Goal: Task Accomplishment & Management: Manage account settings

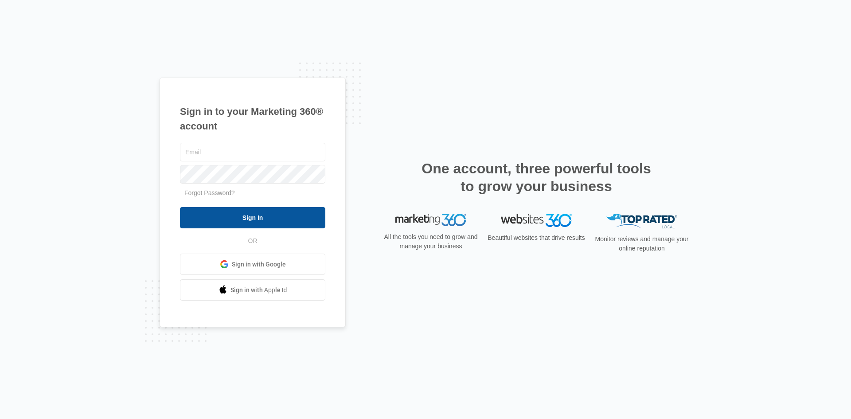
type input "[EMAIL_ADDRESS][DOMAIN_NAME]"
click at [251, 216] on input "Sign In" at bounding box center [252, 217] width 145 height 21
type input "[EMAIL_ADDRESS][DOMAIN_NAME]"
click at [247, 219] on input "Sign In" at bounding box center [252, 217] width 145 height 21
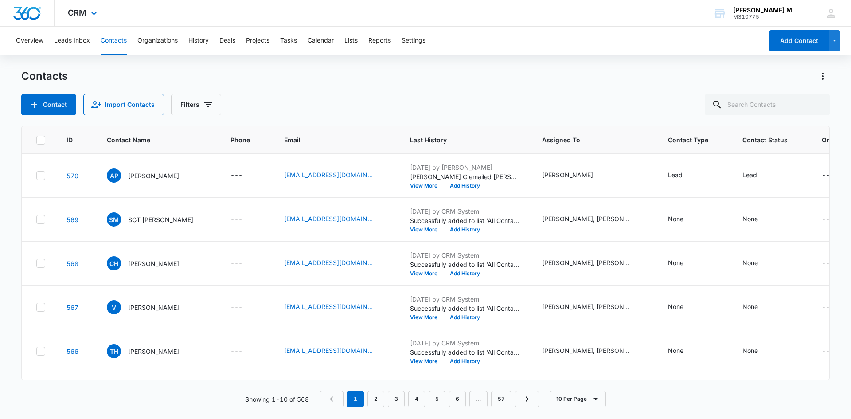
click at [93, 8] on div "CRM Apps Reputation Websites Forms CRM Email Social Content Ads Intelligence Fi…" at bounding box center [84, 13] width 58 height 26
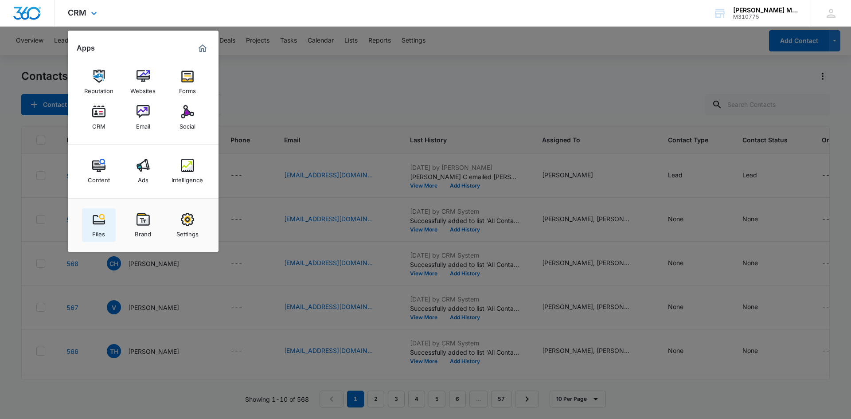
click at [108, 226] on link "Files" at bounding box center [99, 225] width 34 height 34
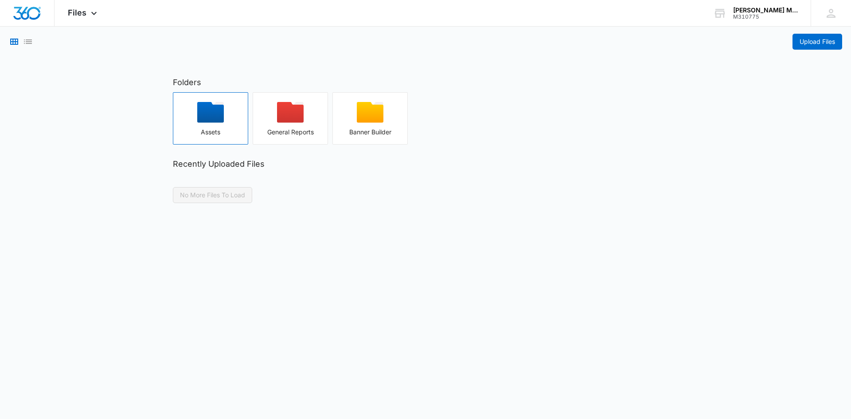
click at [196, 123] on div "button" at bounding box center [210, 115] width 74 height 27
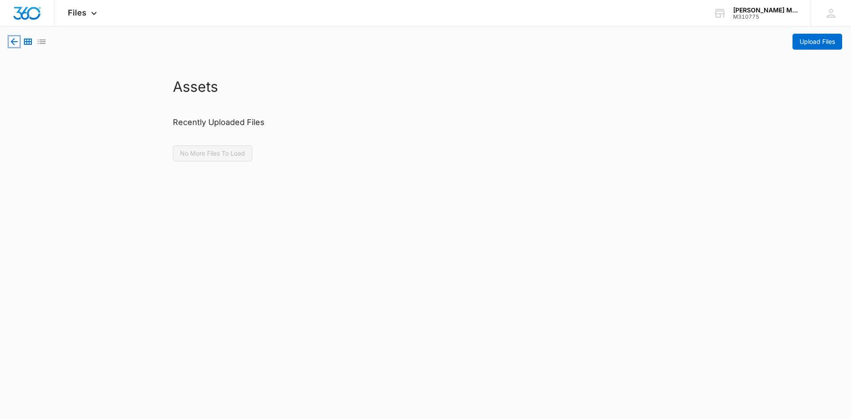
click at [12, 41] on icon "button" at bounding box center [14, 41] width 7 height 7
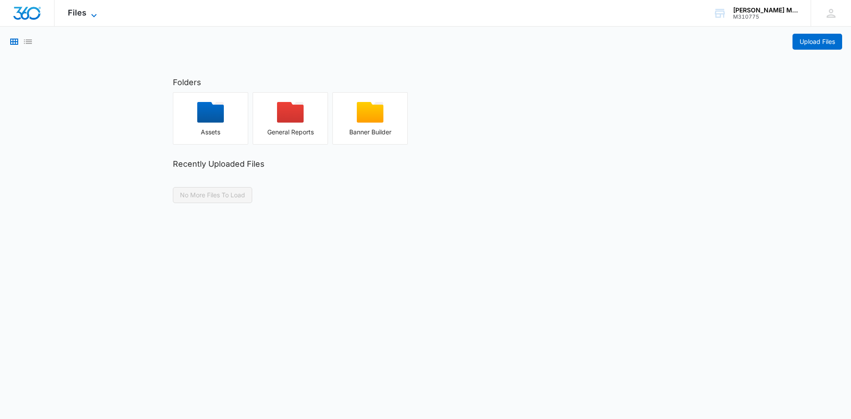
click at [78, 13] on span "Files" at bounding box center [77, 12] width 19 height 9
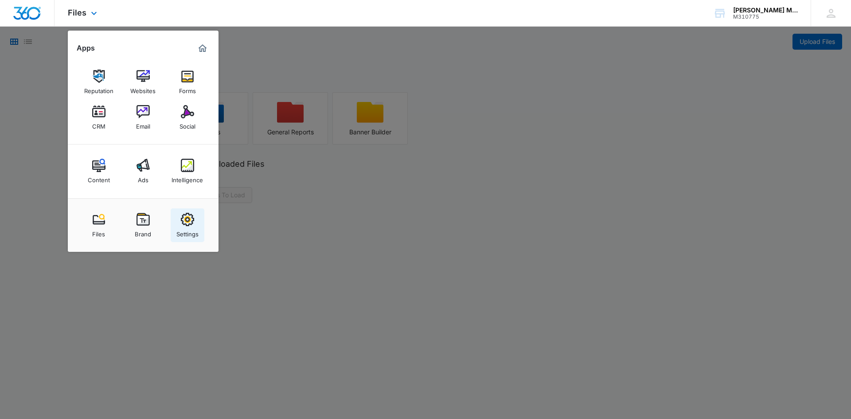
click at [184, 224] on img at bounding box center [187, 219] width 13 height 13
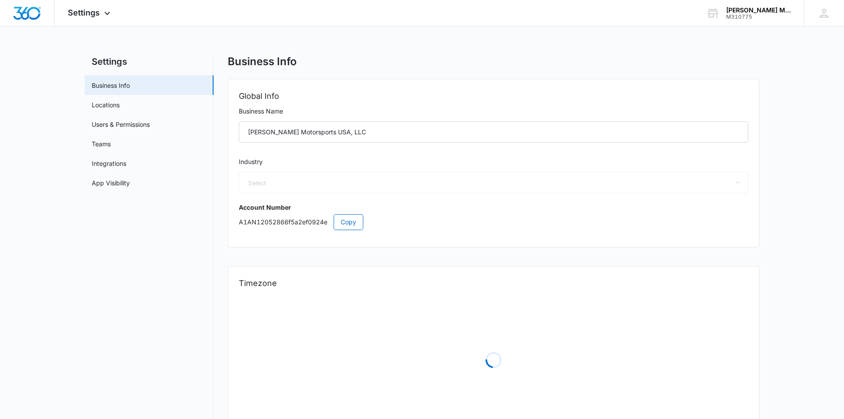
select select "44"
select select "US"
select select "America/[GEOGRAPHIC_DATA]"
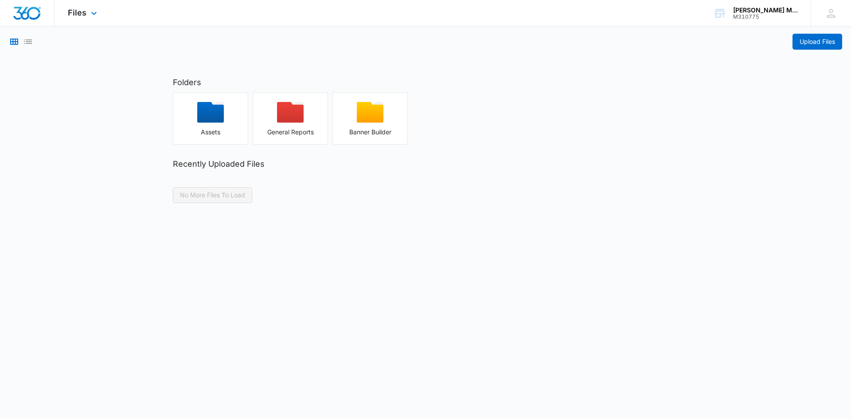
click at [68, 7] on div "Files Apps Reputation Websites Forms CRM Email Social Content Ads Intelligence …" at bounding box center [84, 13] width 58 height 26
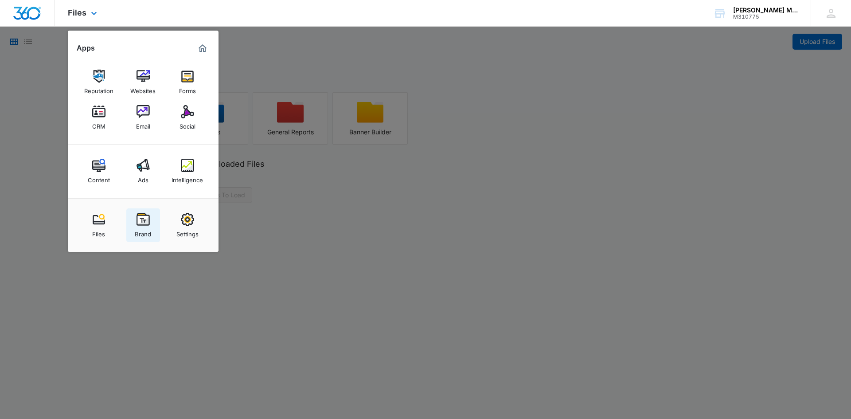
click at [141, 220] on img at bounding box center [142, 219] width 13 height 13
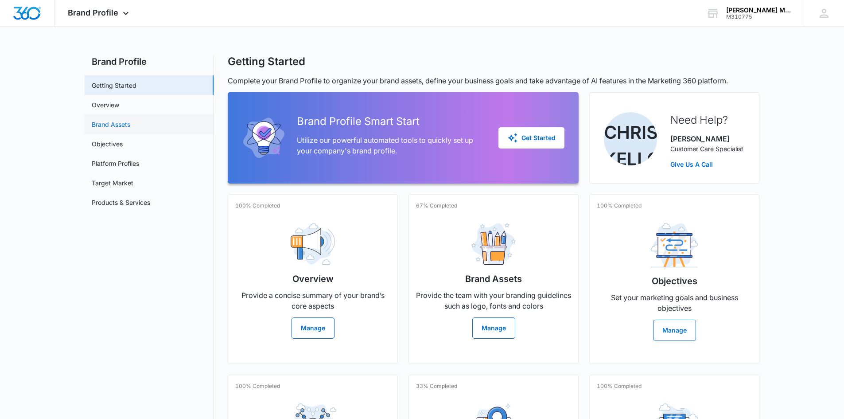
click at [114, 121] on link "Brand Assets" at bounding box center [111, 124] width 39 height 9
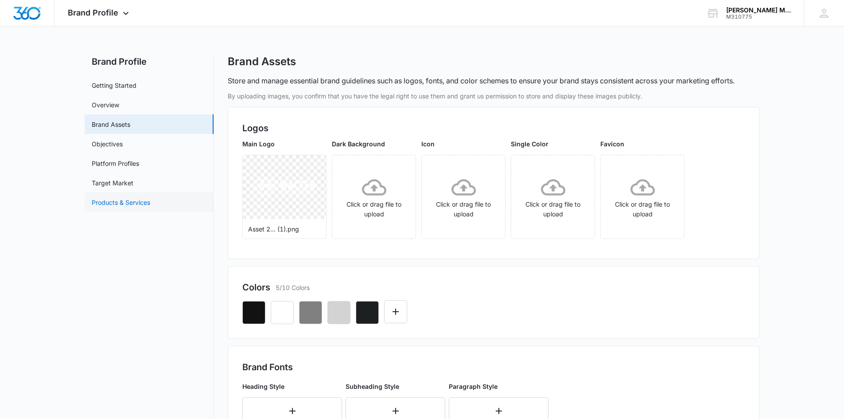
click at [119, 198] on link "Products & Services" at bounding box center [121, 202] width 58 height 9
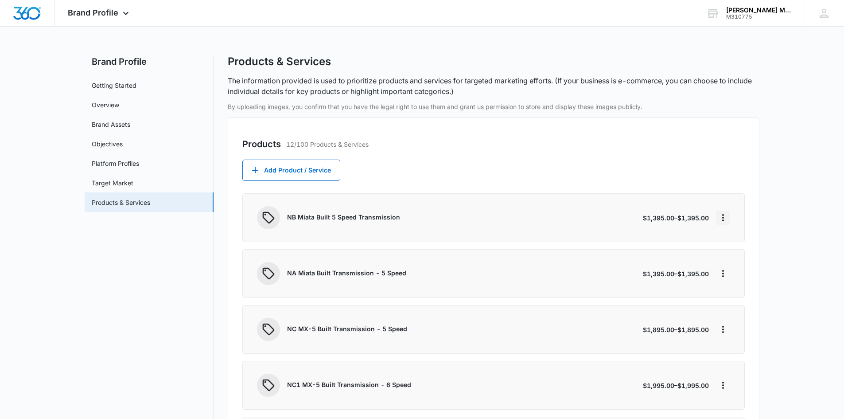
click at [729, 220] on button "More" at bounding box center [723, 217] width 14 height 14
click at [305, 214] on p "NB Miata Built 5 Speed Transmission" at bounding box center [461, 216] width 349 height 9
click at [266, 218] on icon at bounding box center [268, 217] width 14 height 14
click at [723, 215] on icon "More" at bounding box center [723, 217] width 2 height 7
click at [729, 243] on div "Edit" at bounding box center [736, 242] width 19 height 6
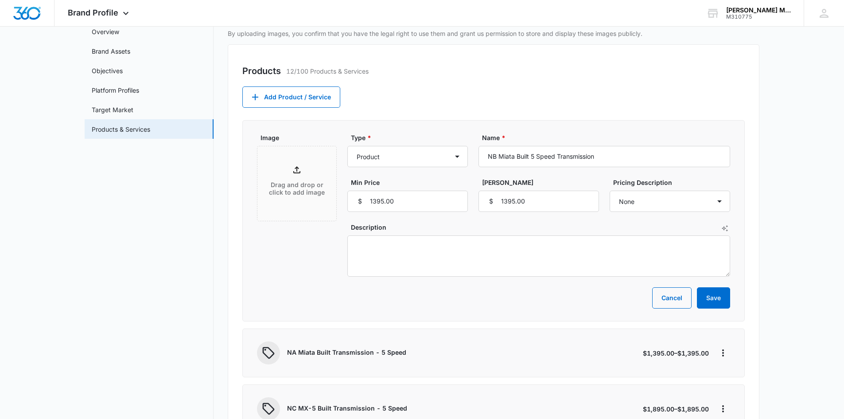
scroll to position [44, 0]
